Goal: Communication & Community: Participate in discussion

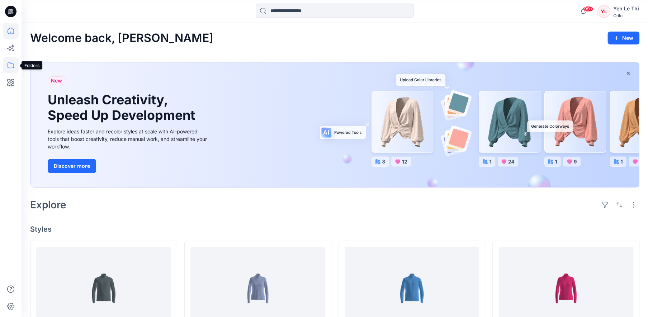
click at [9, 57] on icon at bounding box center [11, 65] width 16 height 16
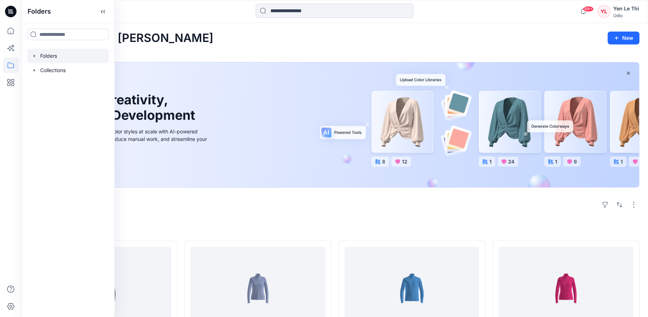
click at [61, 58] on div at bounding box center [68, 56] width 82 height 14
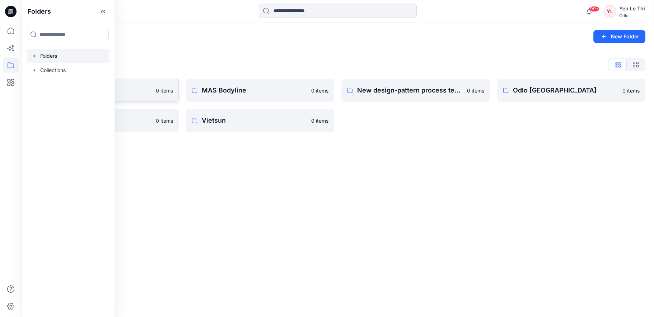
click at [153, 95] on link "Gennex, Tayeh 0 items" at bounding box center [104, 90] width 149 height 23
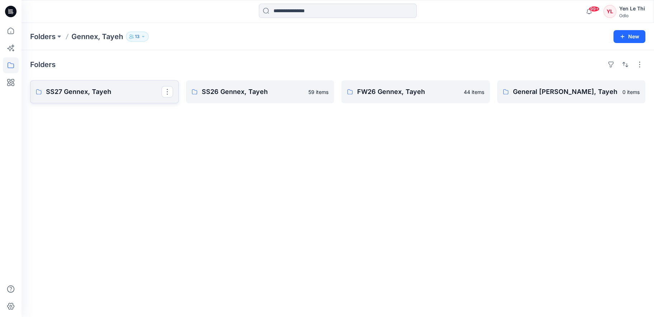
click at [103, 95] on p "SS27 Gennex, Tayeh" at bounding box center [104, 92] width 116 height 10
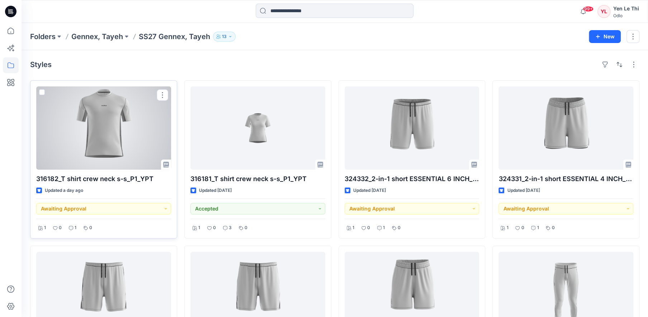
click at [134, 139] on div at bounding box center [103, 127] width 135 height 83
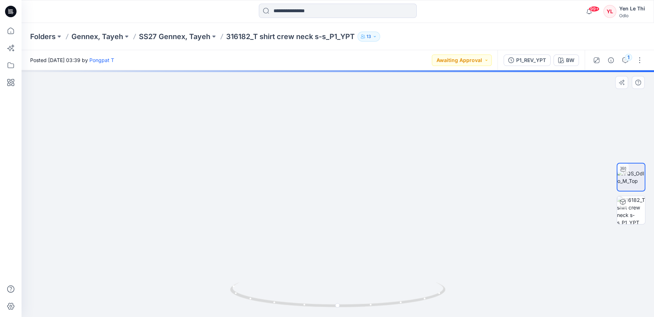
drag, startPoint x: 351, startPoint y: 97, endPoint x: 359, endPoint y: 237, distance: 140.6
click at [359, 237] on img at bounding box center [345, 149] width 646 height 335
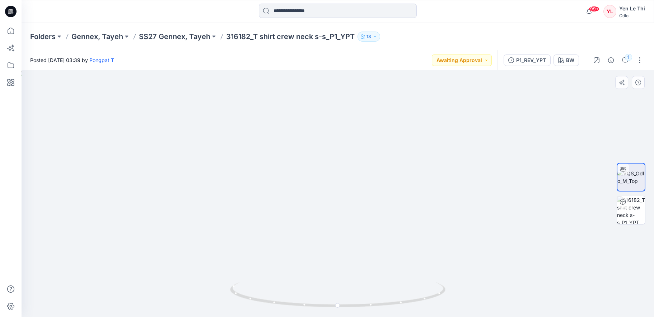
drag, startPoint x: 370, startPoint y: 101, endPoint x: 364, endPoint y: 185, distance: 84.1
click at [364, 185] on img at bounding box center [340, 193] width 646 height 247
drag, startPoint x: 486, startPoint y: 222, endPoint x: 413, endPoint y: 227, distance: 73.4
click at [413, 227] on img at bounding box center [331, 191] width 646 height 251
drag, startPoint x: 404, startPoint y: 306, endPoint x: 152, endPoint y: 275, distance: 253.5
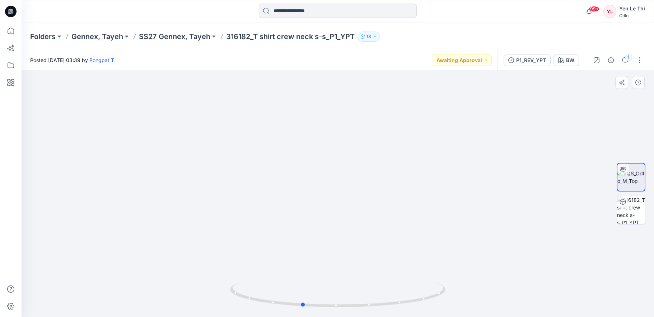
click at [152, 275] on div at bounding box center [338, 193] width 632 height 247
drag, startPoint x: 397, startPoint y: 302, endPoint x: 334, endPoint y: 307, distance: 62.6
click at [334, 307] on icon at bounding box center [338, 295] width 217 height 27
drag, startPoint x: 290, startPoint y: 141, endPoint x: 341, endPoint y: 145, distance: 51.5
click at [341, 145] on img at bounding box center [345, 193] width 646 height 248
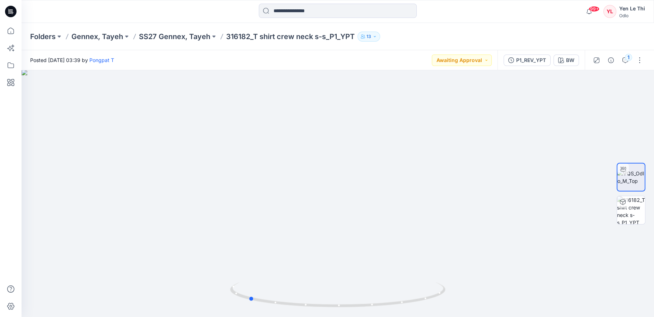
drag, startPoint x: 264, startPoint y: 301, endPoint x: 274, endPoint y: 318, distance: 19.0
click at [274, 317] on html "99+ Notifications Michaela Jauk shared 543112_Mid layer 1-2 zip ESSENTIAL WARM …" at bounding box center [327, 158] width 654 height 317
click at [628, 61] on icon "button" at bounding box center [625, 60] width 6 height 6
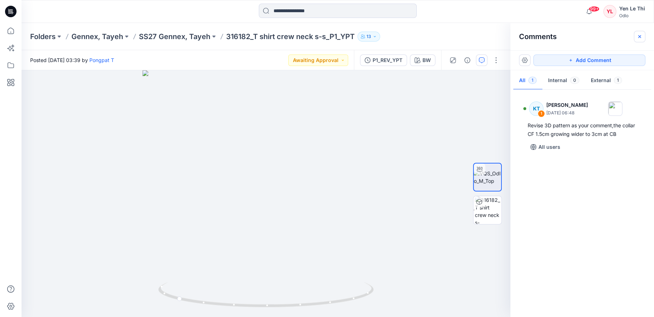
click at [639, 35] on icon "button" at bounding box center [640, 37] width 6 height 6
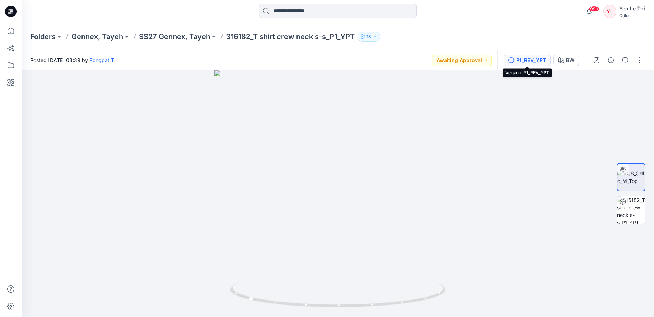
click at [536, 61] on div "P1_REV_YPT" at bounding box center [531, 60] width 30 height 8
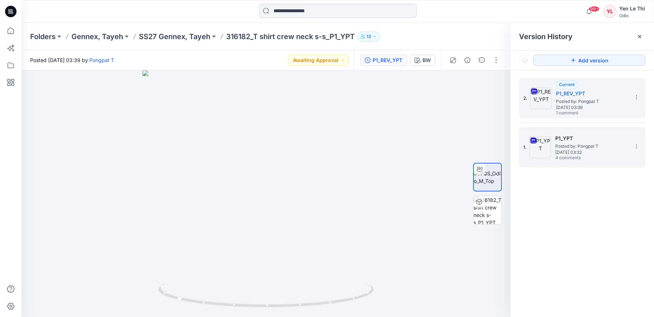
click at [570, 148] on span "Posted by: Pongpat T" at bounding box center [591, 146] width 72 height 7
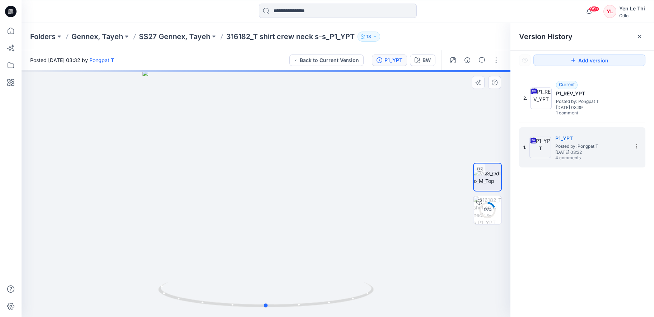
click at [441, 142] on div at bounding box center [266, 193] width 489 height 247
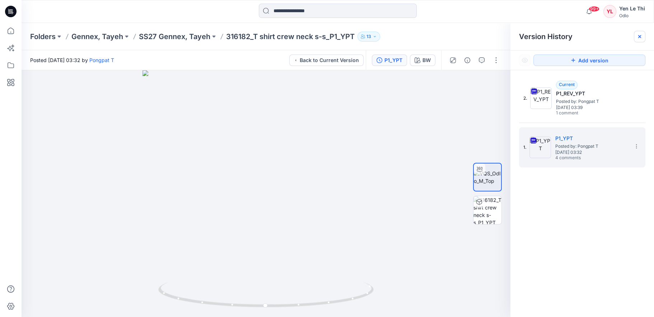
click at [641, 37] on icon at bounding box center [640, 37] width 6 height 6
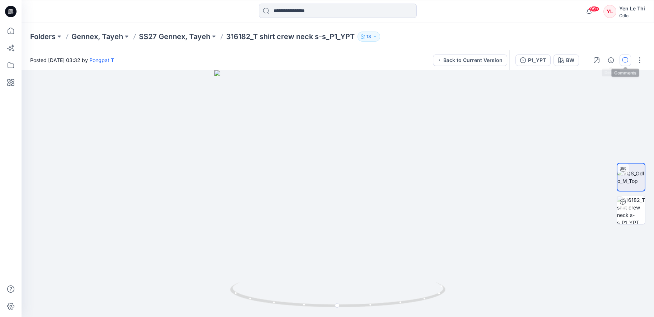
click at [622, 60] on icon "button" at bounding box center [625, 60] width 6 height 6
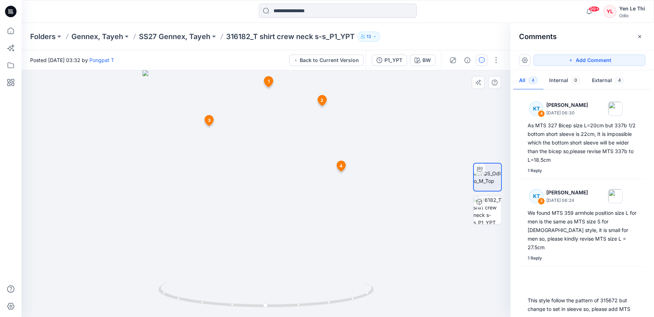
click at [269, 81] on span "1" at bounding box center [269, 81] width 2 height 6
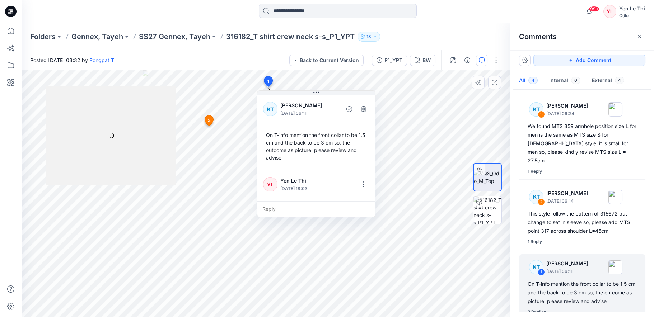
scroll to position [91, 0]
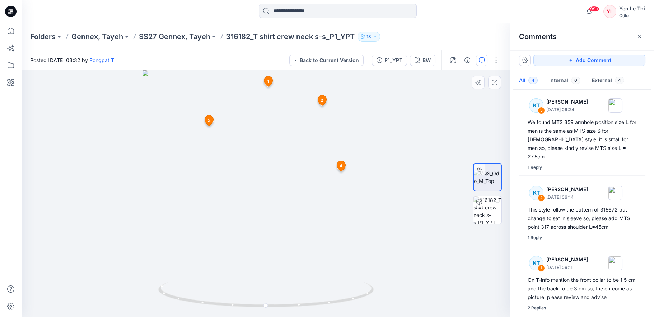
click at [268, 80] on span "1" at bounding box center [268, 81] width 2 height 6
click at [400, 62] on div "P1_YPT" at bounding box center [393, 60] width 18 height 8
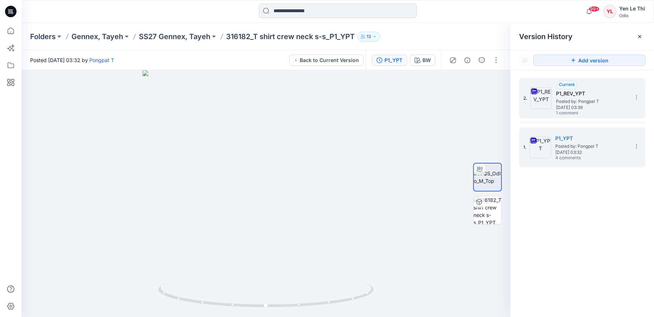
click at [571, 101] on span "Posted by: Pongpat T" at bounding box center [592, 101] width 72 height 7
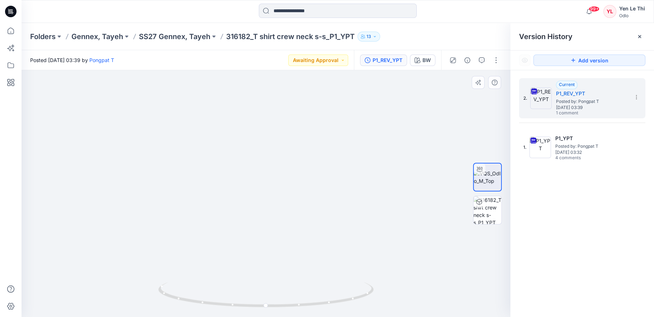
drag, startPoint x: 282, startPoint y: 95, endPoint x: 239, endPoint y: 275, distance: 185.3
click at [239, 275] on img at bounding box center [241, 146] width 646 height 341
drag, startPoint x: 265, startPoint y: 157, endPoint x: 266, endPoint y: 206, distance: 48.4
click at [266, 206] on img at bounding box center [223, 193] width 646 height 247
drag, startPoint x: 348, startPoint y: 302, endPoint x: 201, endPoint y: 191, distance: 184.4
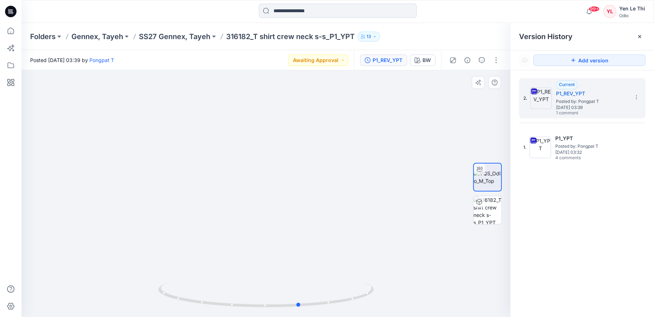
click at [154, 276] on div at bounding box center [266, 193] width 489 height 247
click at [330, 62] on button "Awaiting Approval" at bounding box center [318, 60] width 60 height 11
click at [310, 93] on p "Accepted" at bounding box center [309, 93] width 23 height 9
click at [481, 61] on icon "button" at bounding box center [482, 60] width 6 height 6
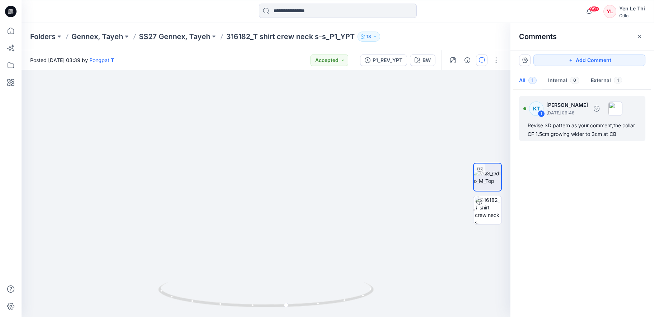
click at [570, 128] on div "Revise 3D pattern as your comment,the collar CF 1.5cm growing wider to 3cm at CB" at bounding box center [581, 129] width 109 height 17
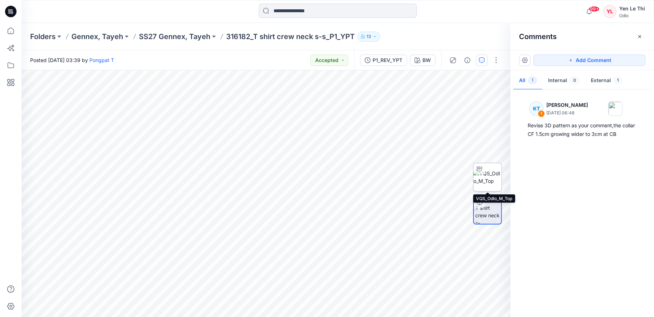
click at [485, 171] on img at bounding box center [487, 177] width 28 height 15
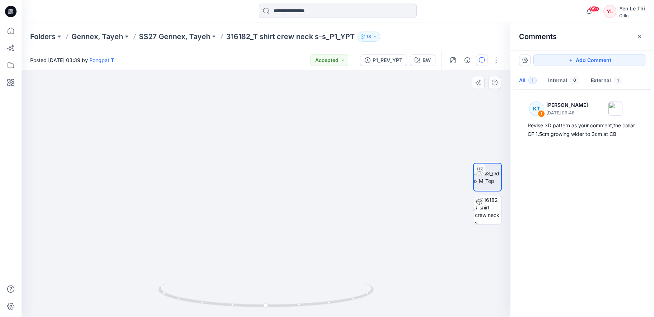
drag, startPoint x: 290, startPoint y: 99, endPoint x: 282, endPoint y: 250, distance: 151.3
click at [282, 250] on img at bounding box center [258, 144] width 746 height 345
drag, startPoint x: 269, startPoint y: 85, endPoint x: 264, endPoint y: 210, distance: 125.3
click at [264, 216] on img at bounding box center [255, 192] width 746 height 250
drag, startPoint x: 258, startPoint y: 209, endPoint x: 271, endPoint y: 189, distance: 23.4
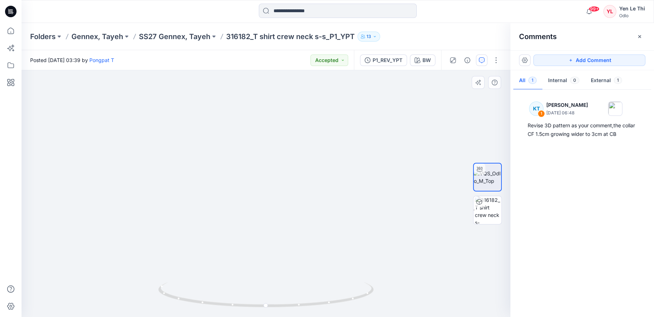
click at [271, 189] on img at bounding box center [230, 183] width 1470 height 267
click at [494, 57] on button "button" at bounding box center [495, 60] width 11 height 11
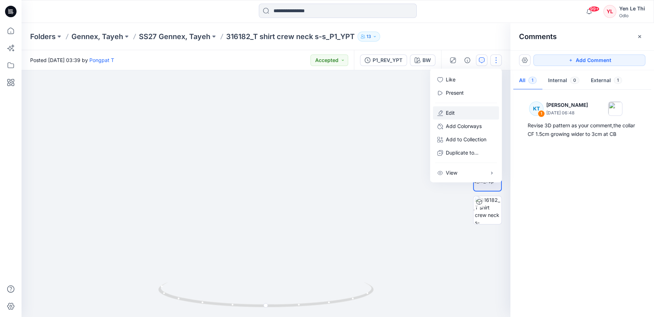
click at [454, 109] on p "Edit" at bounding box center [450, 113] width 9 height 8
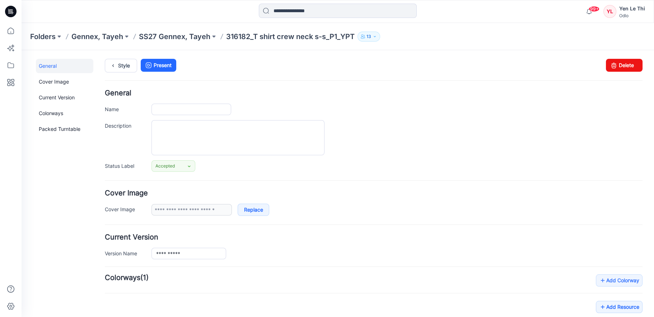
type input "**********"
type input "**"
type input "**********"
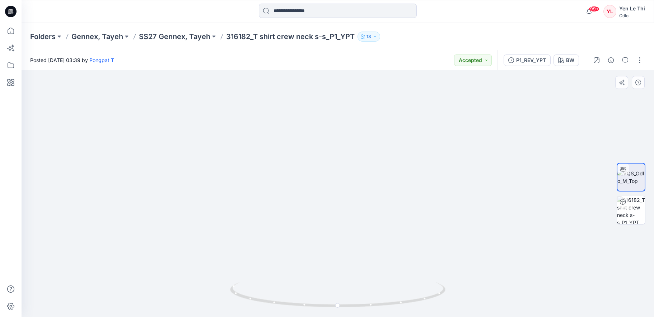
drag, startPoint x: 339, startPoint y: 92, endPoint x: 339, endPoint y: 242, distance: 149.6
click at [332, 279] on img at bounding box center [331, 160] width 746 height 314
drag, startPoint x: 366, startPoint y: 91, endPoint x: 360, endPoint y: 191, distance: 99.6
click at [360, 191] on img at bounding box center [325, 193] width 746 height 247
click at [625, 59] on icon "button" at bounding box center [625, 60] width 6 height 6
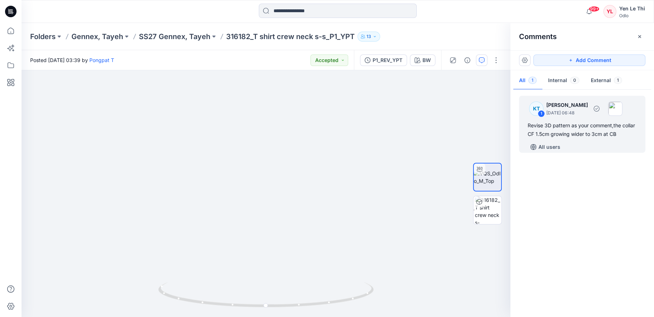
click at [580, 145] on div "All users" at bounding box center [586, 146] width 118 height 11
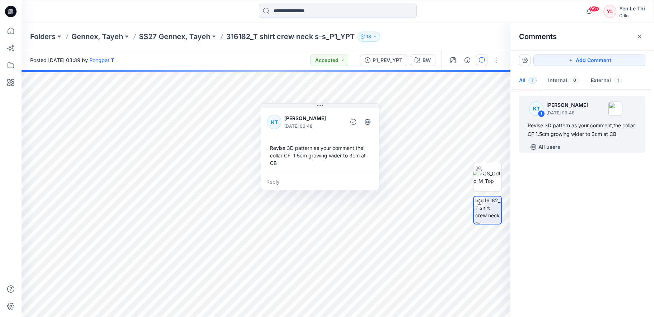
click at [281, 184] on div "Reply" at bounding box center [320, 182] width 118 height 16
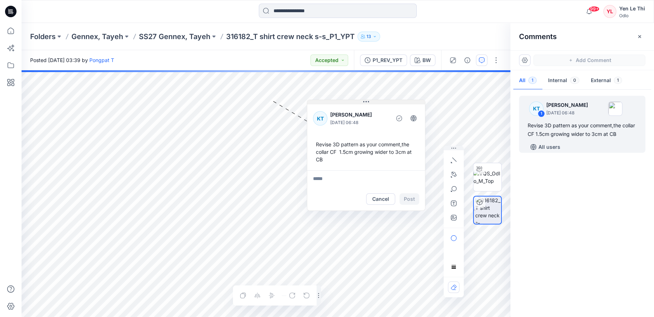
drag, startPoint x: 301, startPoint y: 108, endPoint x: 338, endPoint y: 104, distance: 37.2
click at [338, 104] on div "[PERSON_NAME] [DATE] 06:48 Revise 3D pattern as your comment,the collar CF 1.5c…" at bounding box center [366, 155] width 118 height 111
click at [453, 173] on icon "button" at bounding box center [454, 175] width 6 height 6
click at [265, 106] on icon "Layer 1" at bounding box center [266, 193] width 489 height 247
click at [265, 98] on icon "Layer 1" at bounding box center [266, 193] width 489 height 247
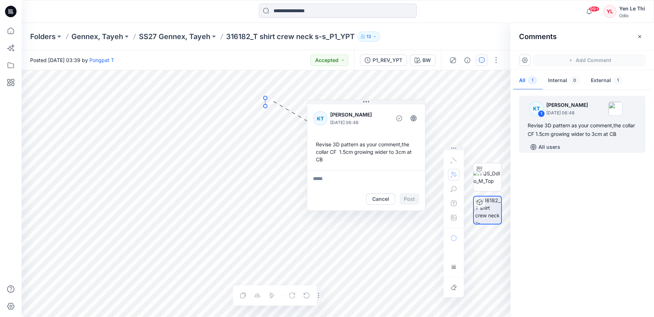
click at [264, 98] on circle at bounding box center [265, 98] width 4 height 4
click at [325, 178] on textarea at bounding box center [366, 178] width 118 height 17
click at [353, 178] on textarea "**********" at bounding box center [366, 178] width 118 height 17
click at [352, 185] on textarea "**********" at bounding box center [366, 178] width 118 height 17
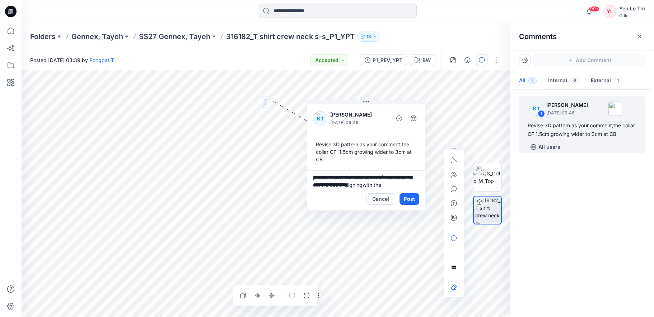
click at [384, 183] on textarea "**********" at bounding box center [366, 178] width 118 height 17
type textarea "**********"
click at [414, 198] on button "Post" at bounding box center [409, 198] width 20 height 11
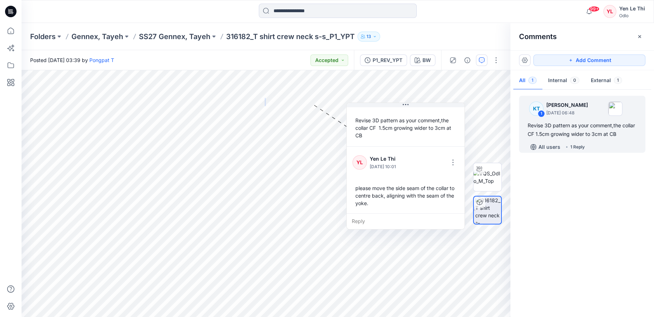
scroll to position [28, 0]
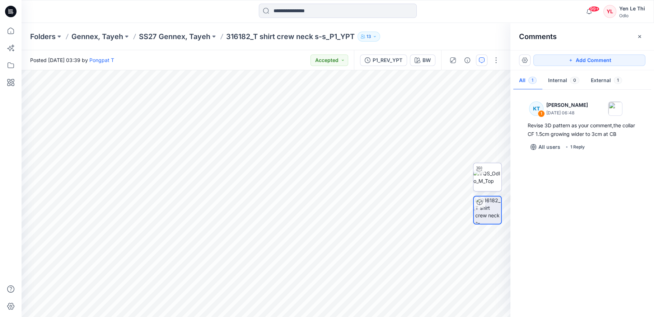
click at [485, 185] on img at bounding box center [487, 177] width 28 height 15
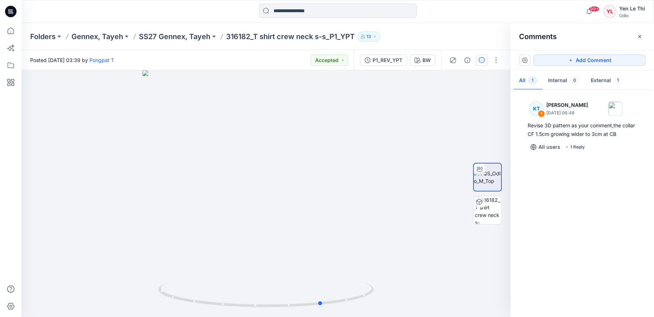
drag, startPoint x: 313, startPoint y: 106, endPoint x: 125, endPoint y: 109, distance: 188.8
click at [125, 109] on div at bounding box center [266, 193] width 489 height 247
drag, startPoint x: 281, startPoint y: 83, endPoint x: 269, endPoint y: 300, distance: 218.1
click at [269, 300] on div at bounding box center [266, 193] width 489 height 247
drag, startPoint x: 275, startPoint y: 172, endPoint x: 276, endPoint y: 186, distance: 14.8
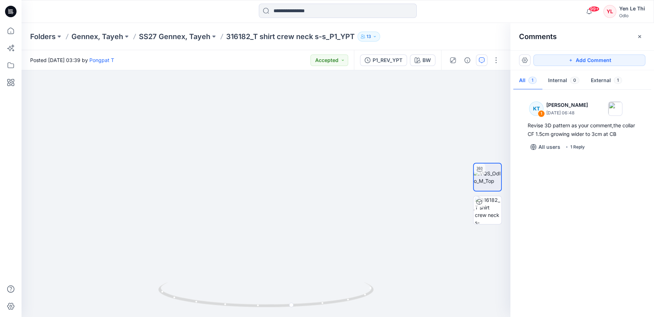
click at [276, 186] on img at bounding box center [259, 193] width 746 height 247
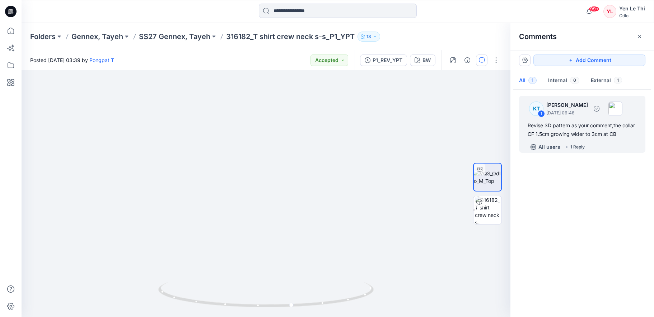
click at [580, 129] on div "Revise 3D pattern as your comment,the collar CF 1.5cm growing wider to 3cm at CB" at bounding box center [581, 129] width 109 height 17
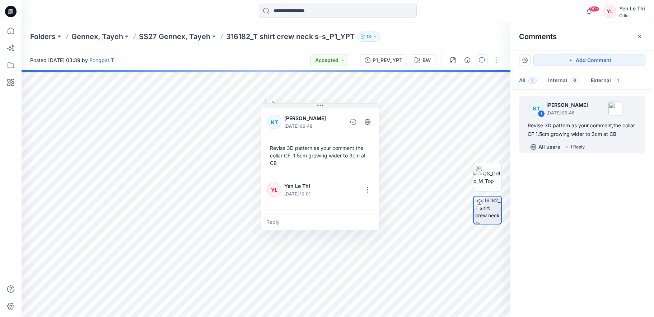
click at [342, 191] on div at bounding box center [344, 190] width 24 height 20
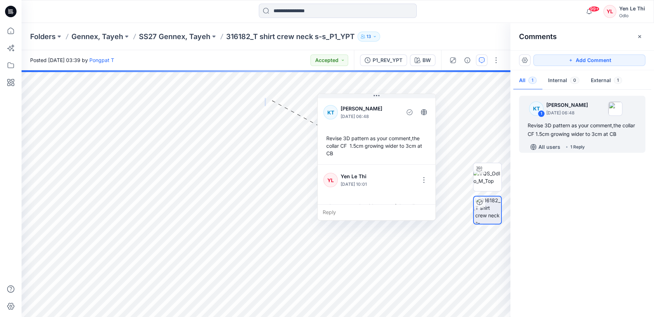
drag, startPoint x: 333, startPoint y: 106, endPoint x: 393, endPoint y: 107, distance: 59.2
click at [390, 96] on button at bounding box center [377, 96] width 118 height 4
click at [374, 192] on div "YL Yen Le Thi [DATE] 10:01 please move the side seam of the collar to centre ba…" at bounding box center [377, 197] width 118 height 67
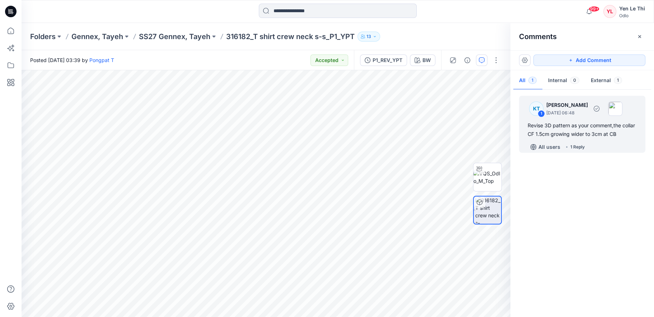
click at [549, 126] on div "Revise 3D pattern as your comment,the collar CF 1.5cm growing wider to 3cm at CB" at bounding box center [581, 129] width 109 height 17
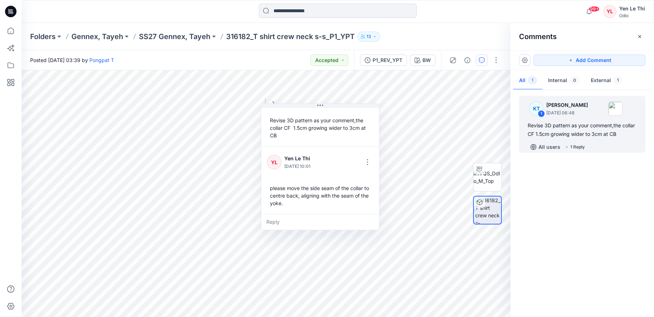
click at [322, 197] on div "please move the side seam of the collar to centre back, aligning with the seam …" at bounding box center [320, 196] width 106 height 28
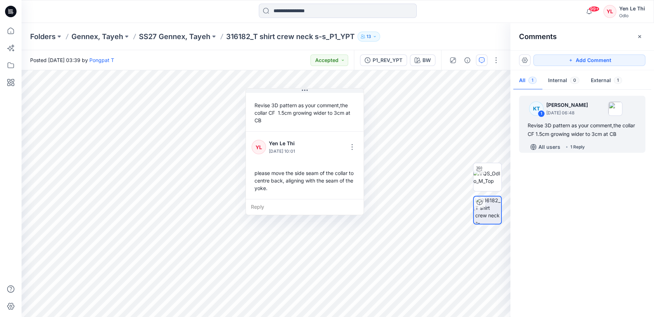
drag, startPoint x: 322, startPoint y: 197, endPoint x: 266, endPoint y: 188, distance: 56.0
click at [266, 188] on div "please move the side seam of the collar to centre back, aligning with the seam …" at bounding box center [305, 180] width 106 height 28
click at [254, 173] on div "please move the side seam of the collar to centre back, aligning with the seam …" at bounding box center [305, 180] width 106 height 28
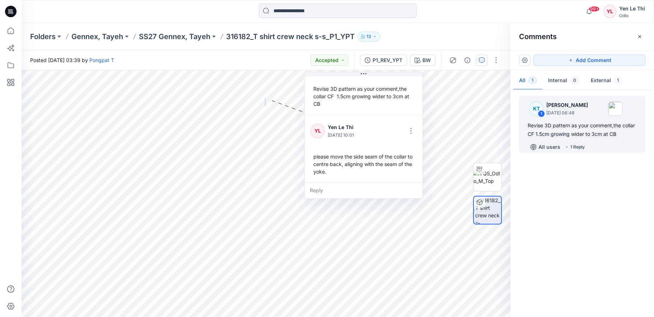
drag, startPoint x: 256, startPoint y: 172, endPoint x: 319, endPoint y: 130, distance: 75.7
click at [315, 144] on div "YL Yen Le Thi [DATE] 10:01 please move the side seam of the collar to centre ba…" at bounding box center [364, 148] width 118 height 67
